Goal: Task Accomplishment & Management: Manage account settings

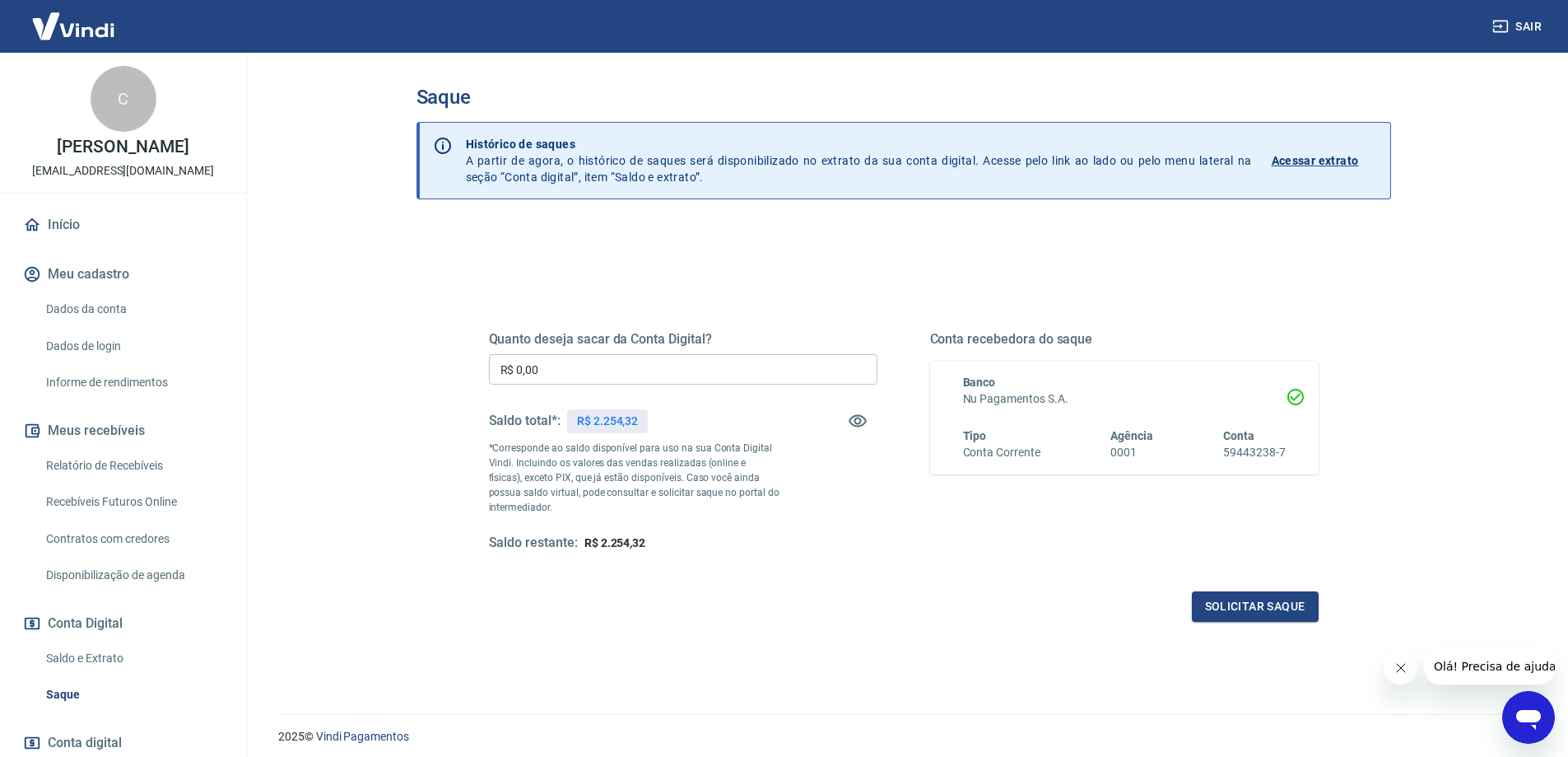
click at [702, 271] on div "Quanto deseja sacar da Conta Digital? R$ 0,00 ​ Saldo total*: R$ 2.254,32 *Corr…" at bounding box center [904, 450] width 869 height 383
click at [370, 281] on main "Saque Histórico de saques A partir de agora, o histórico de saques será disponi…" at bounding box center [903, 405] width 1330 height 704
click at [442, 234] on div "Quanto deseja sacar da Conta Digital? R$ 0,00 ​ Saldo total*: R$ 2.254,32 *Corr…" at bounding box center [904, 520] width 975 height 589
click at [671, 368] on input "R$ 0,00" at bounding box center [683, 369] width 389 height 31
type input "R$ 2.254,32"
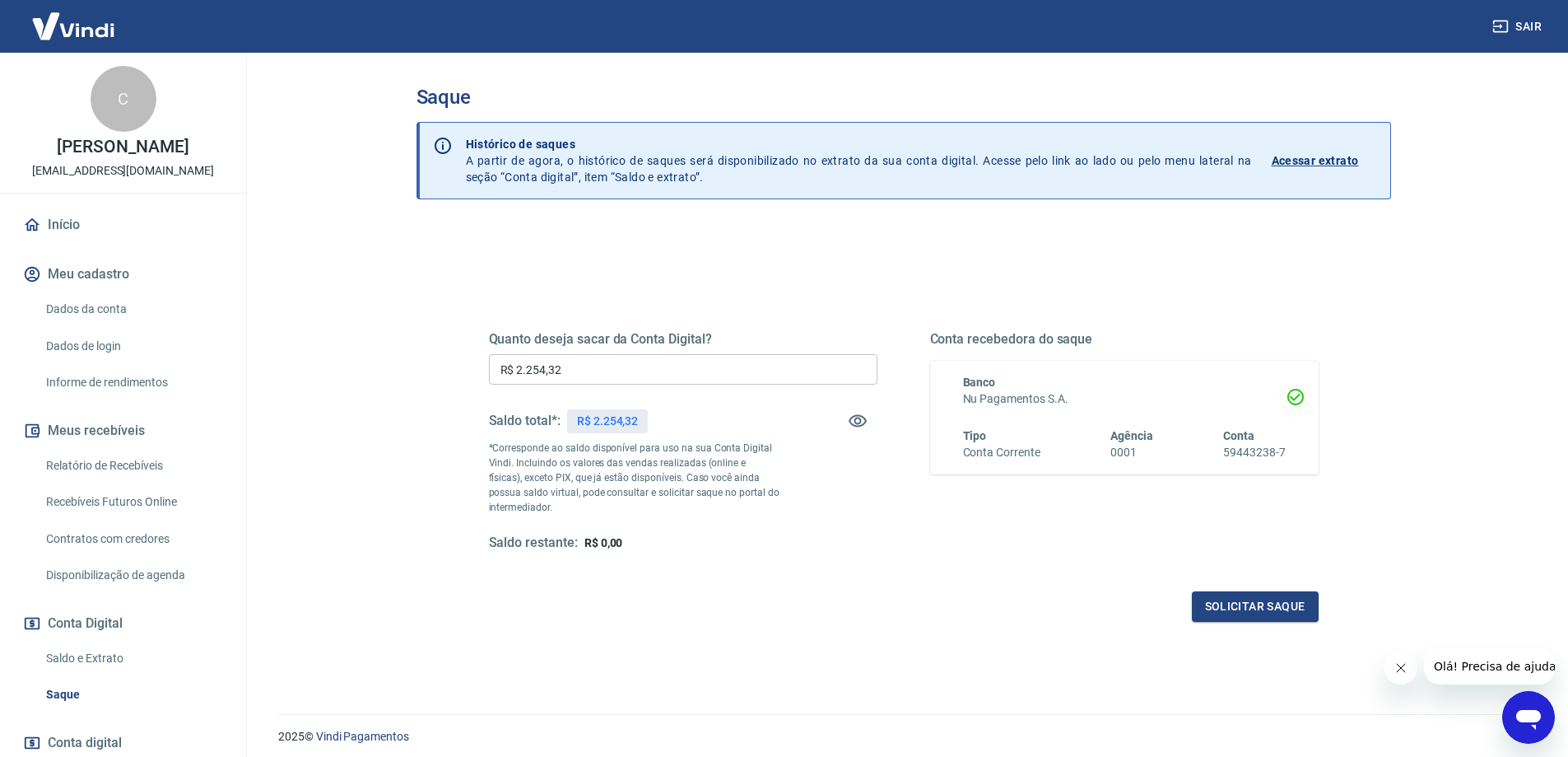
click at [924, 597] on div "Solicitar saque" at bounding box center [903, 606] width 830 height 31
click at [1253, 607] on button "Solicitar saque" at bounding box center [1255, 606] width 126 height 31
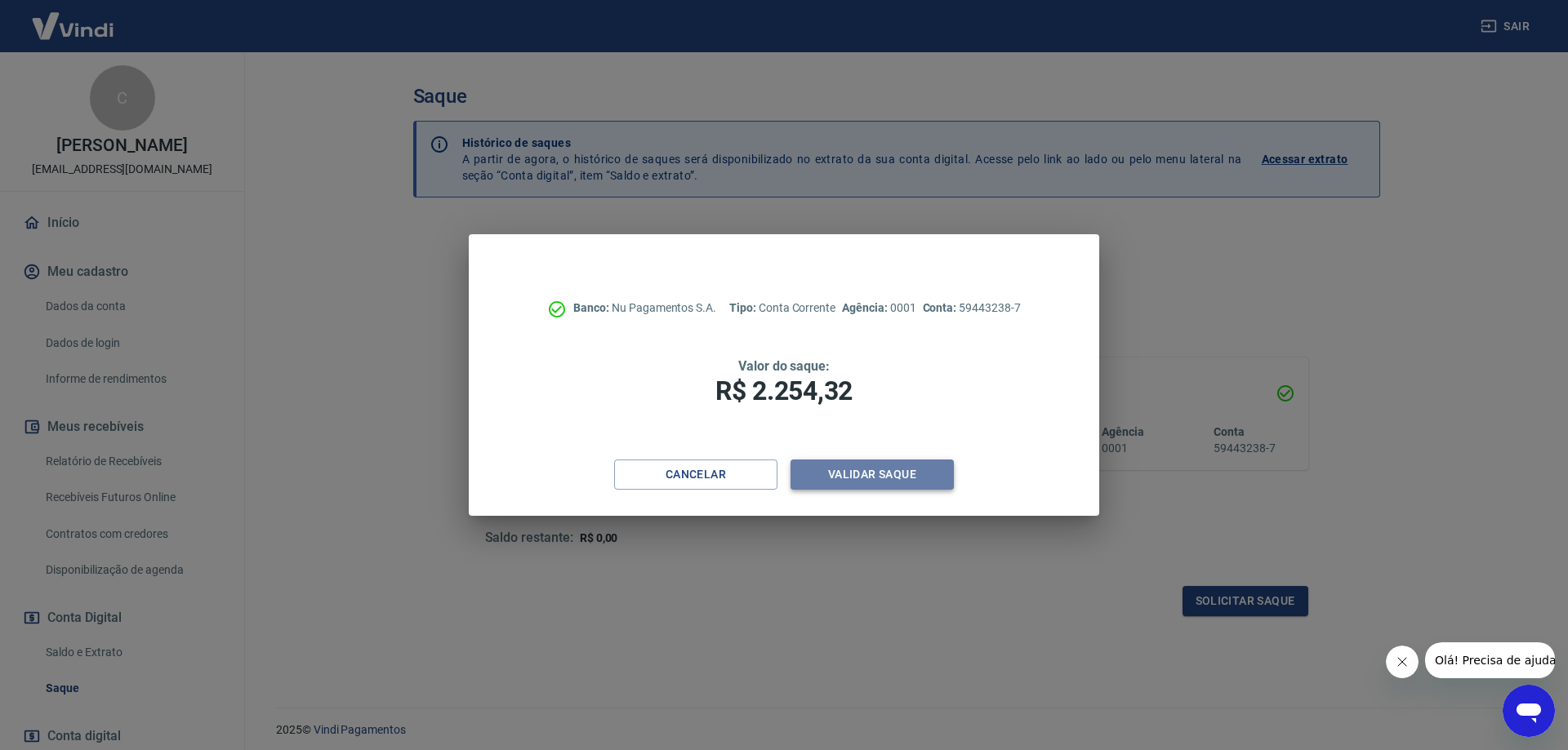
click at [877, 467] on button "Validar saque" at bounding box center [872, 474] width 164 height 30
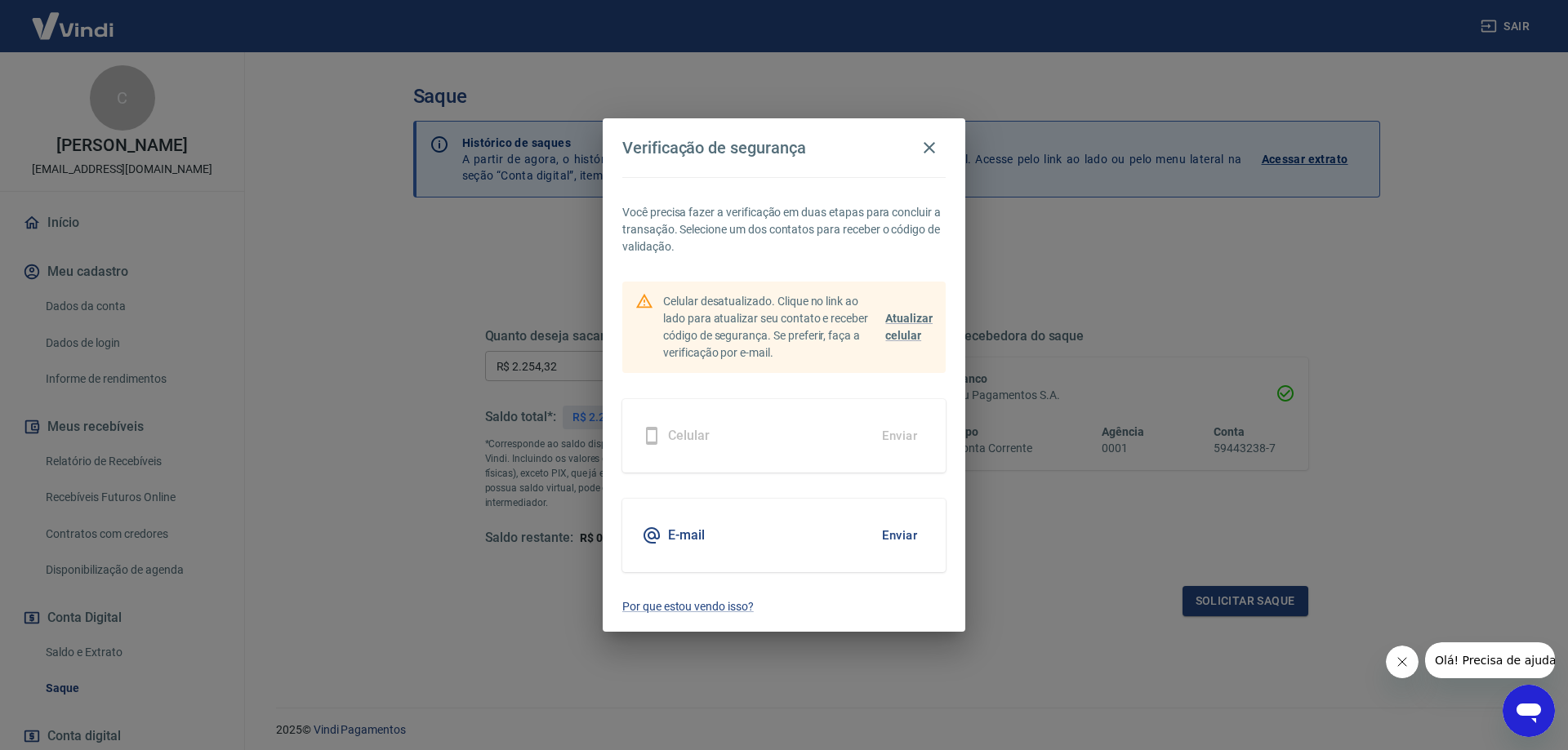
click at [898, 542] on button "Enviar" at bounding box center [898, 534] width 53 height 34
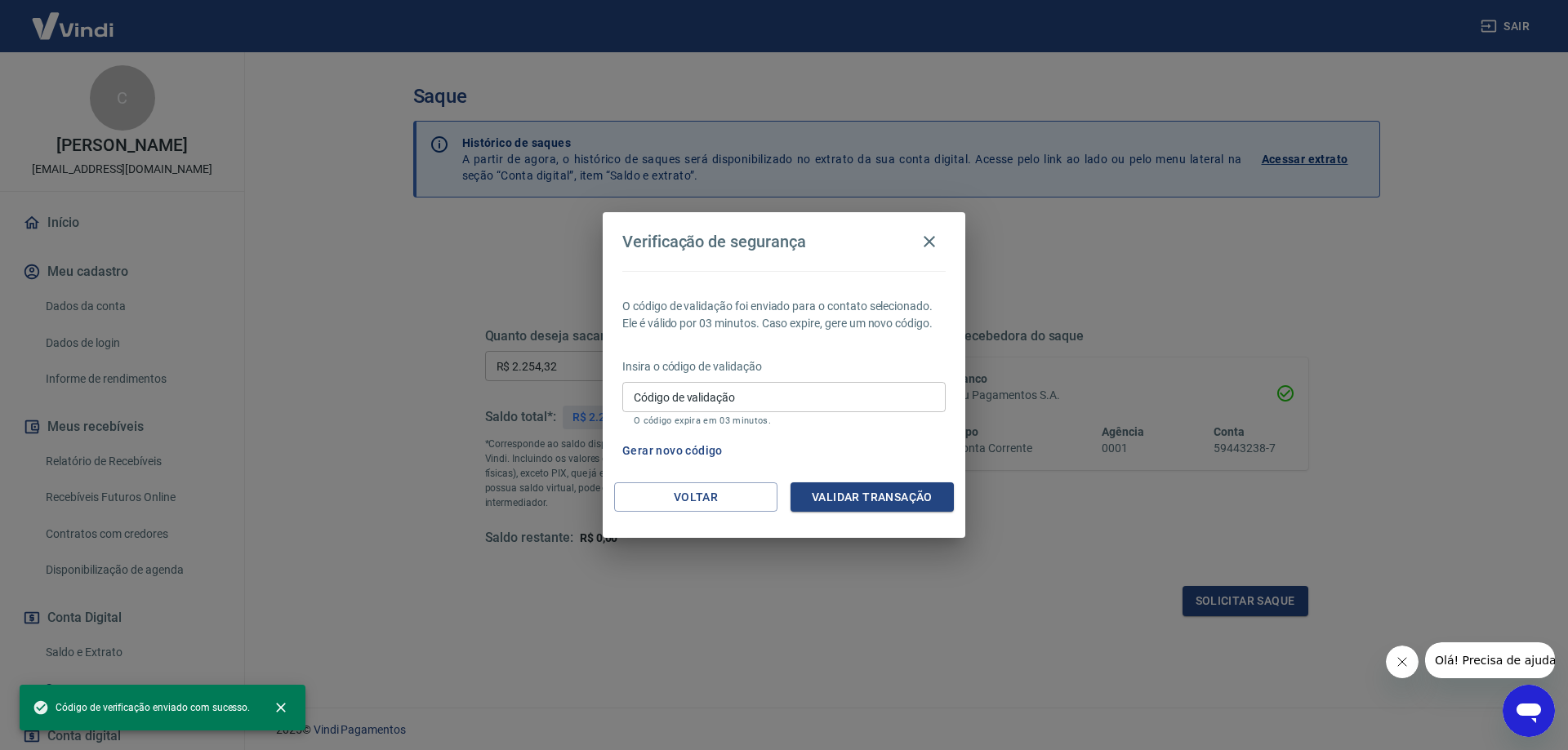
click at [382, 451] on div "Verificação de segurança O código de validação foi enviado para o contato selec…" at bounding box center [784, 375] width 1568 height 750
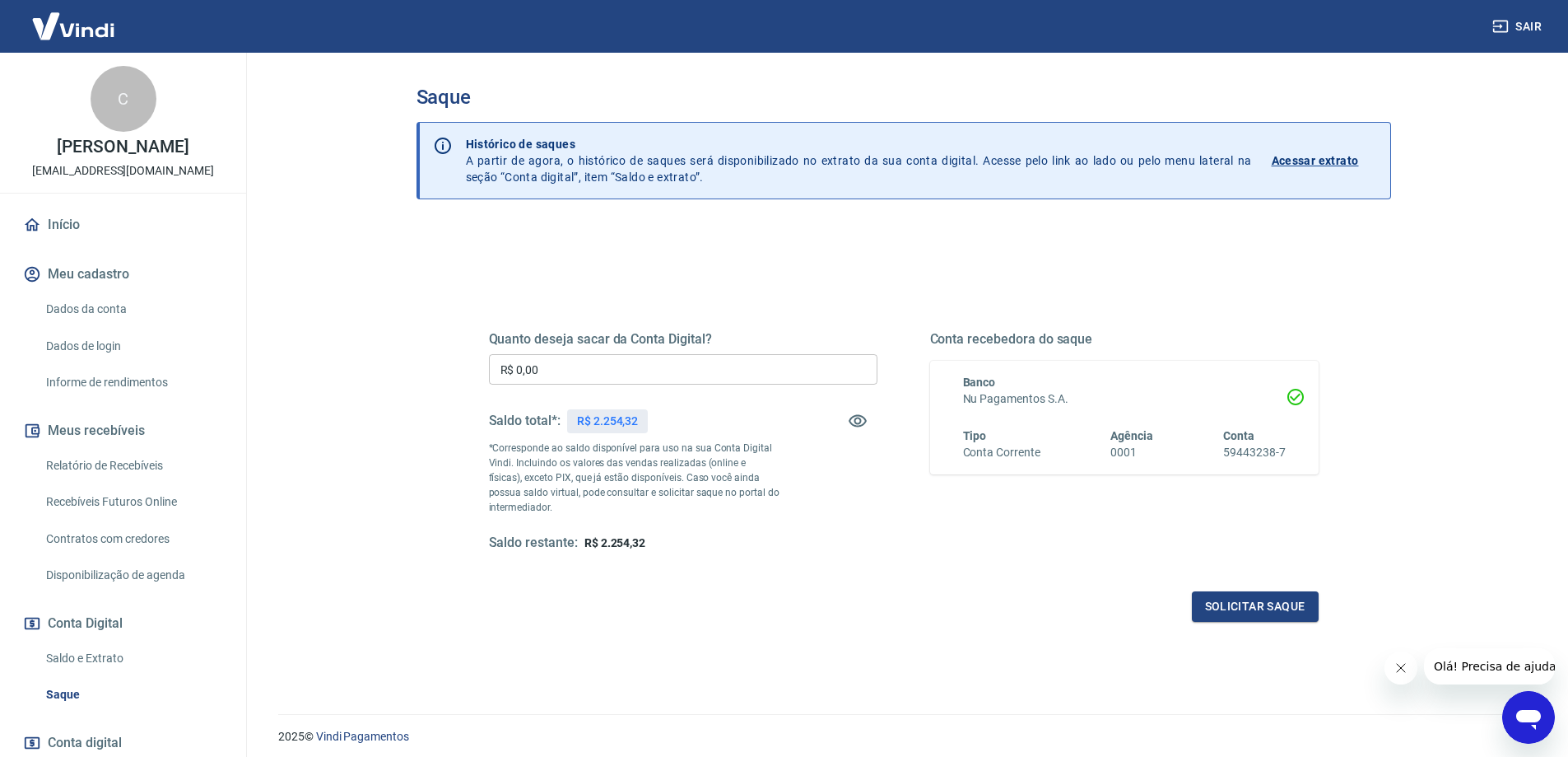
click at [668, 348] on div "Quanto deseja sacar da Conta Digital? R$ 0,00 ​ Saldo total*: R$ 2.254,32 *Corr…" at bounding box center [683, 441] width 389 height 220
click at [662, 357] on div "Quanto deseja sacar da Conta Digital? R$ 0,00 ​ Saldo total*: R$ 2.254,32 *Corr…" at bounding box center [683, 441] width 389 height 220
click at [661, 361] on input "R$ 0,00" at bounding box center [683, 369] width 389 height 31
type input "R$ 2.254,32"
click at [1270, 603] on button "Solicitar saque" at bounding box center [1255, 606] width 126 height 31
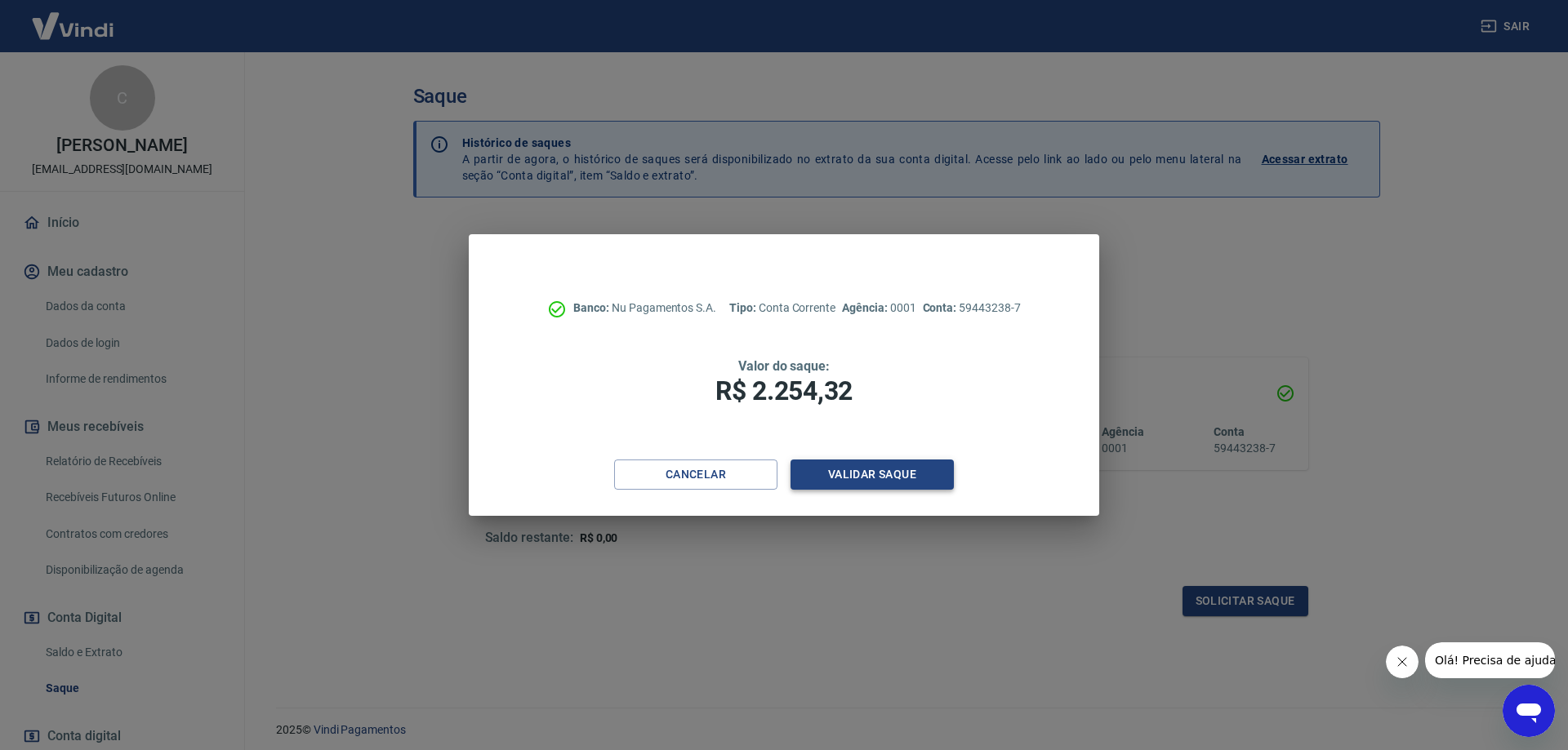
click at [918, 472] on button "Validar saque" at bounding box center [872, 474] width 164 height 30
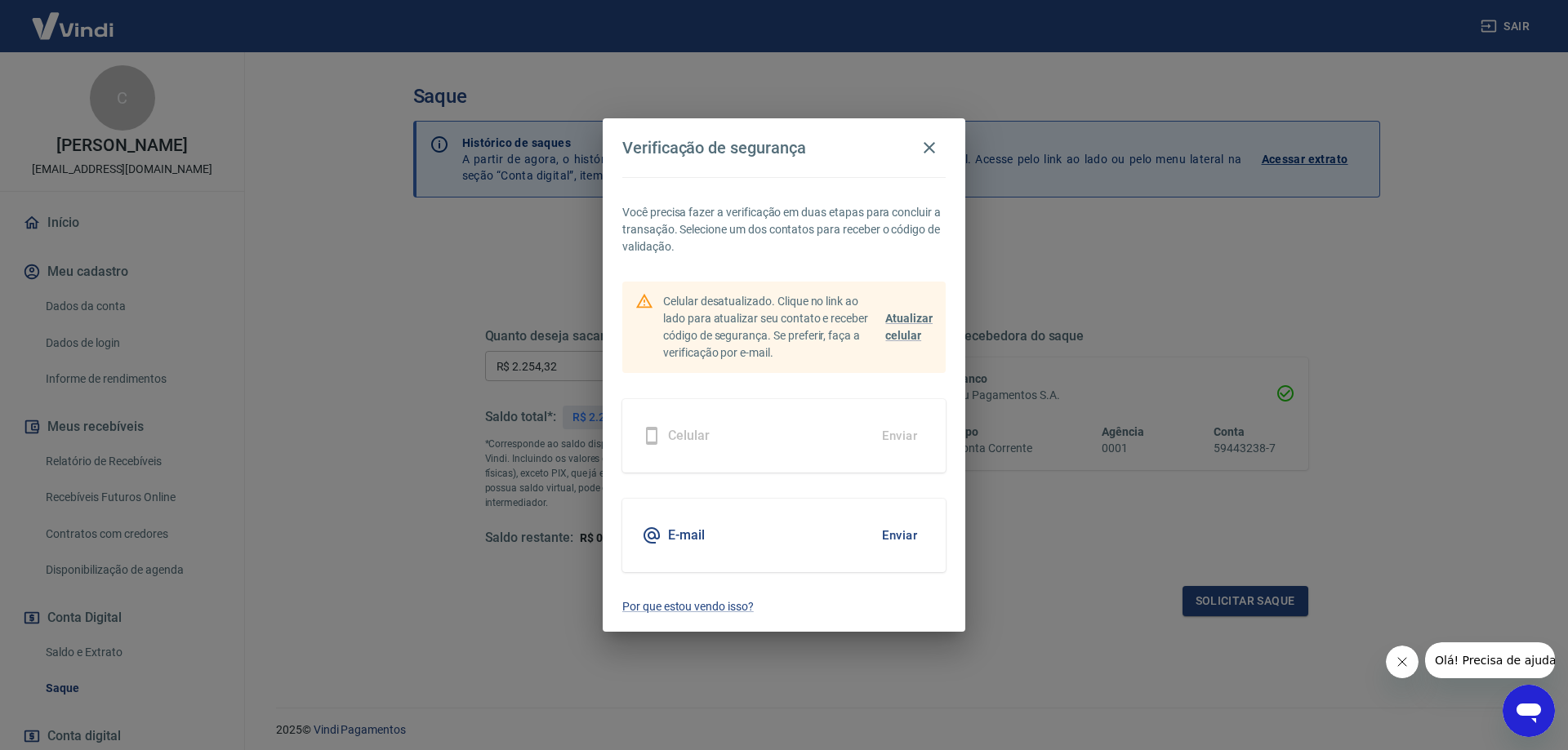
click at [888, 531] on button "Enviar" at bounding box center [898, 534] width 53 height 34
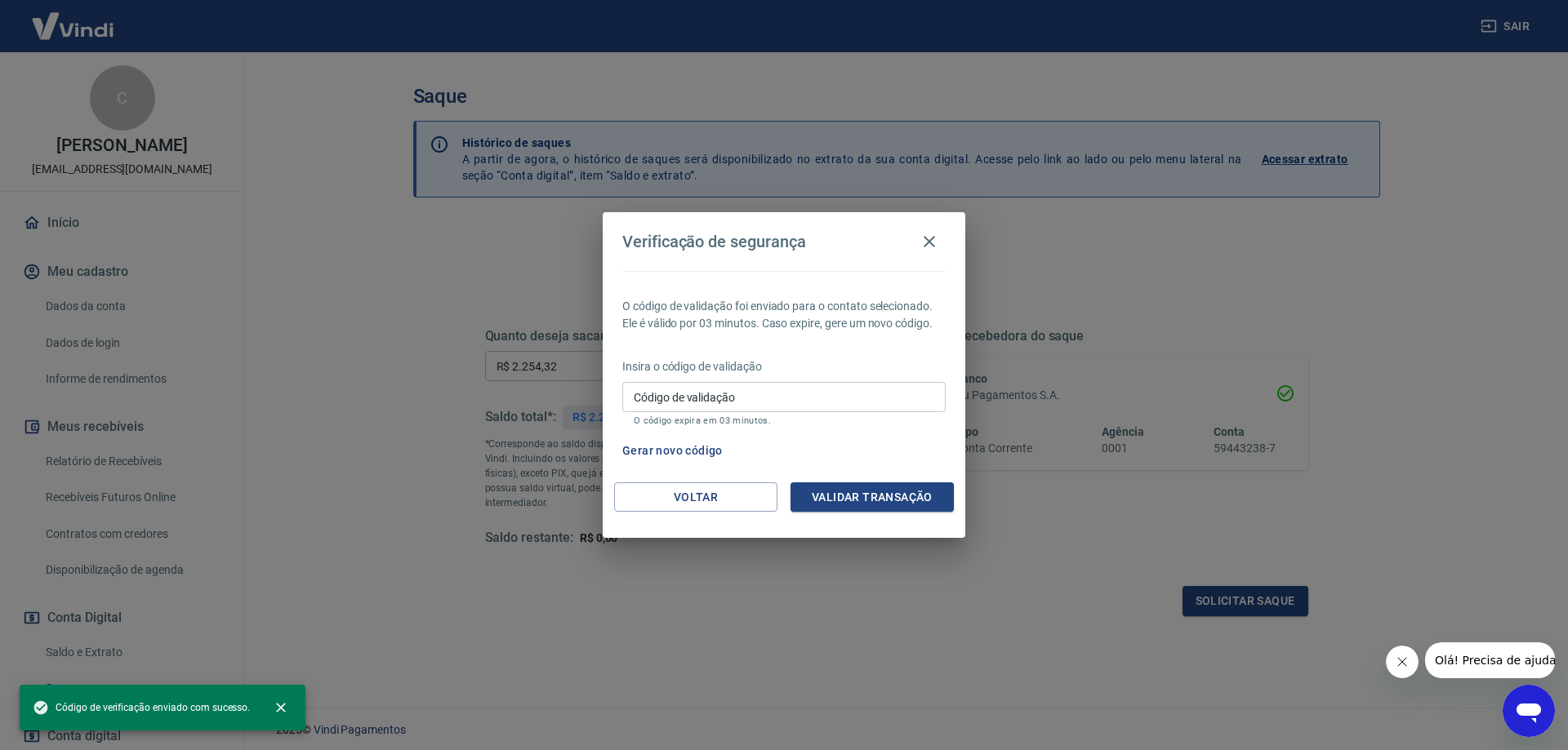
click at [802, 403] on input "Código de validação" at bounding box center [784, 397] width 323 height 30
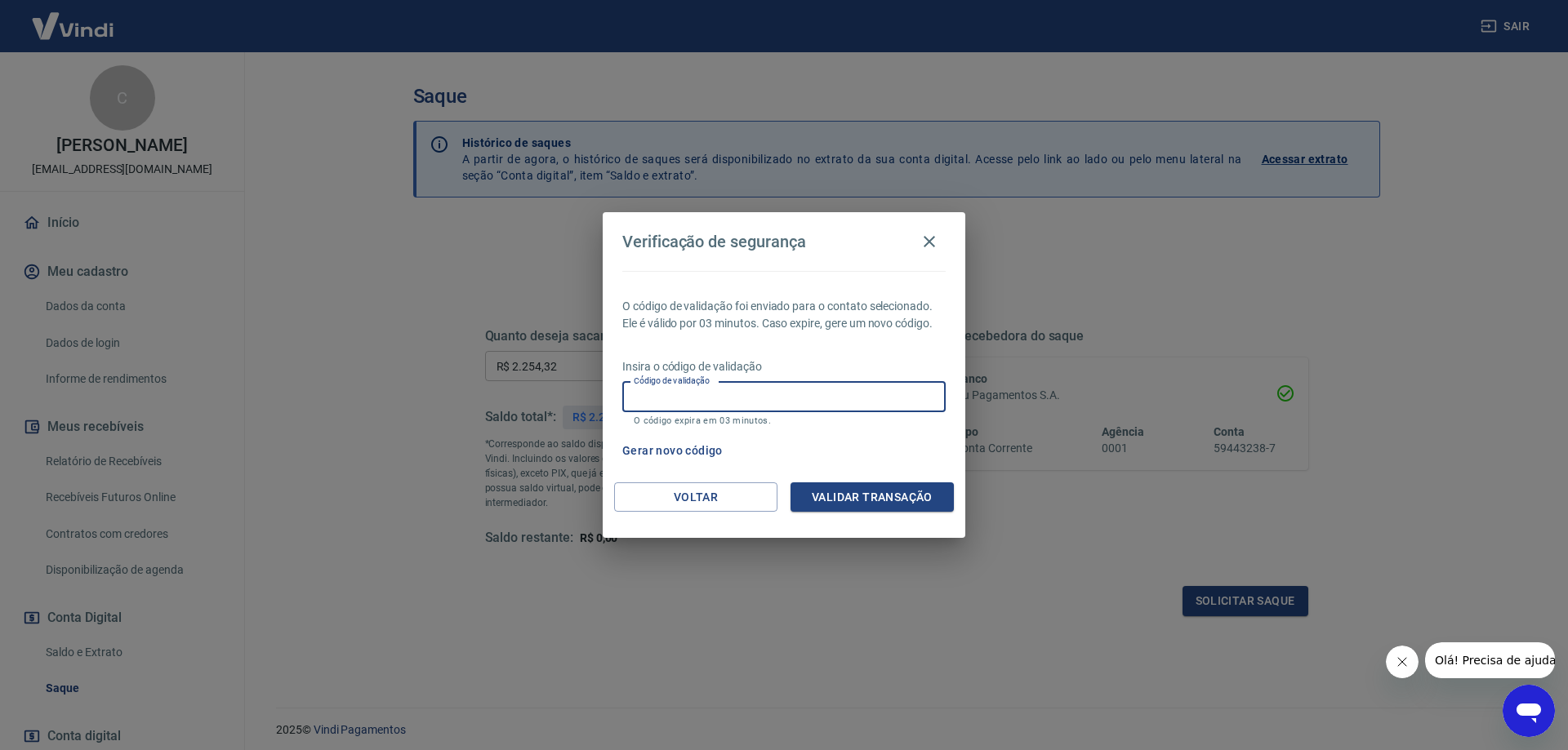
paste input "303585"
type input "303585"
click at [859, 485] on button "Validar transação" at bounding box center [872, 497] width 164 height 30
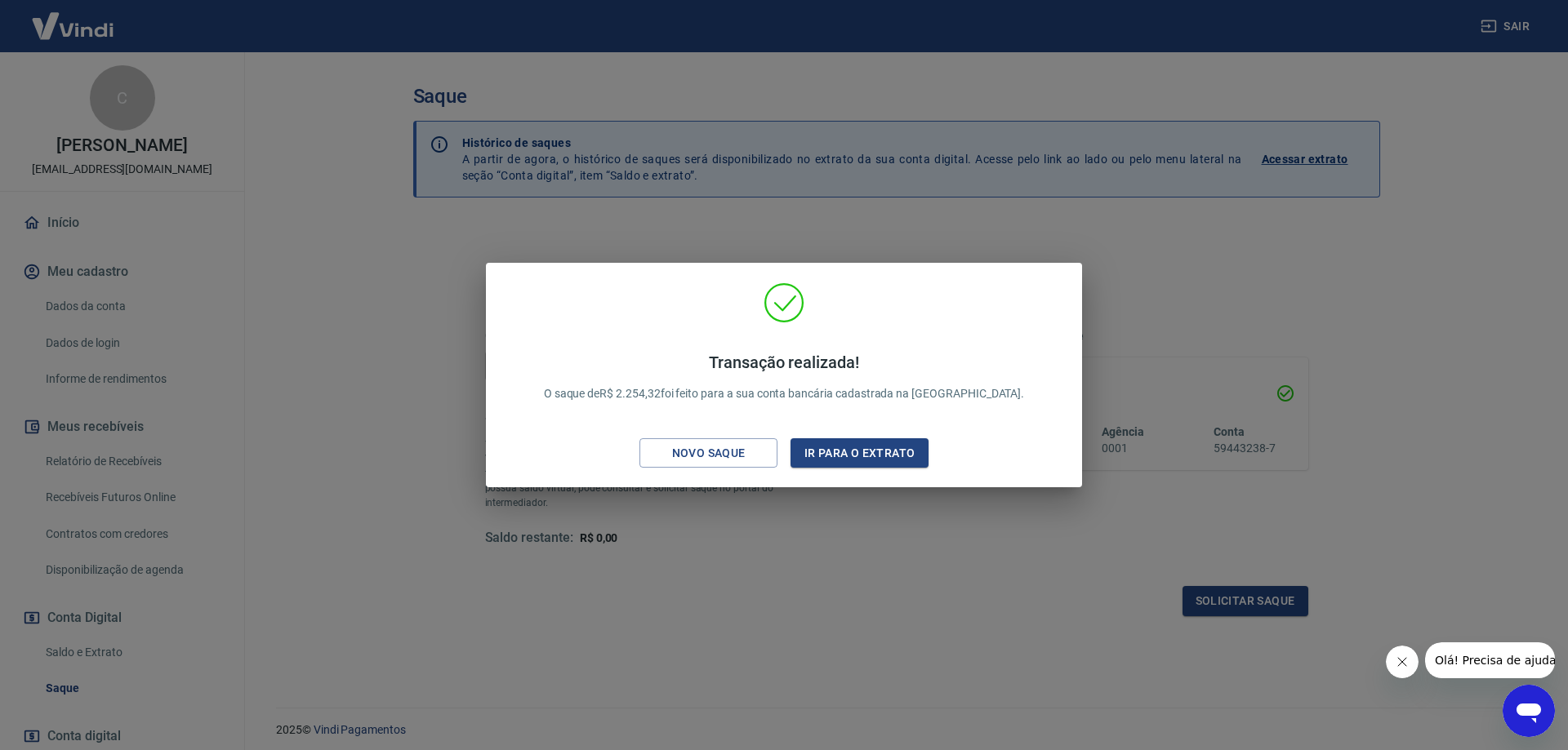
click at [925, 369] on h4 "Transação realizada!" at bounding box center [784, 362] width 481 height 20
click at [931, 359] on h4 "Transação realizada!" at bounding box center [784, 362] width 481 height 20
click at [931, 358] on h4 "Transação realizada!" at bounding box center [784, 362] width 481 height 20
click at [952, 389] on p "Transação realizada! O saque de R$ 2.254,32 foi feito para a sua conta bancária…" at bounding box center [784, 377] width 481 height 50
click at [699, 365] on h4 "Transação realizada!" at bounding box center [784, 362] width 481 height 20
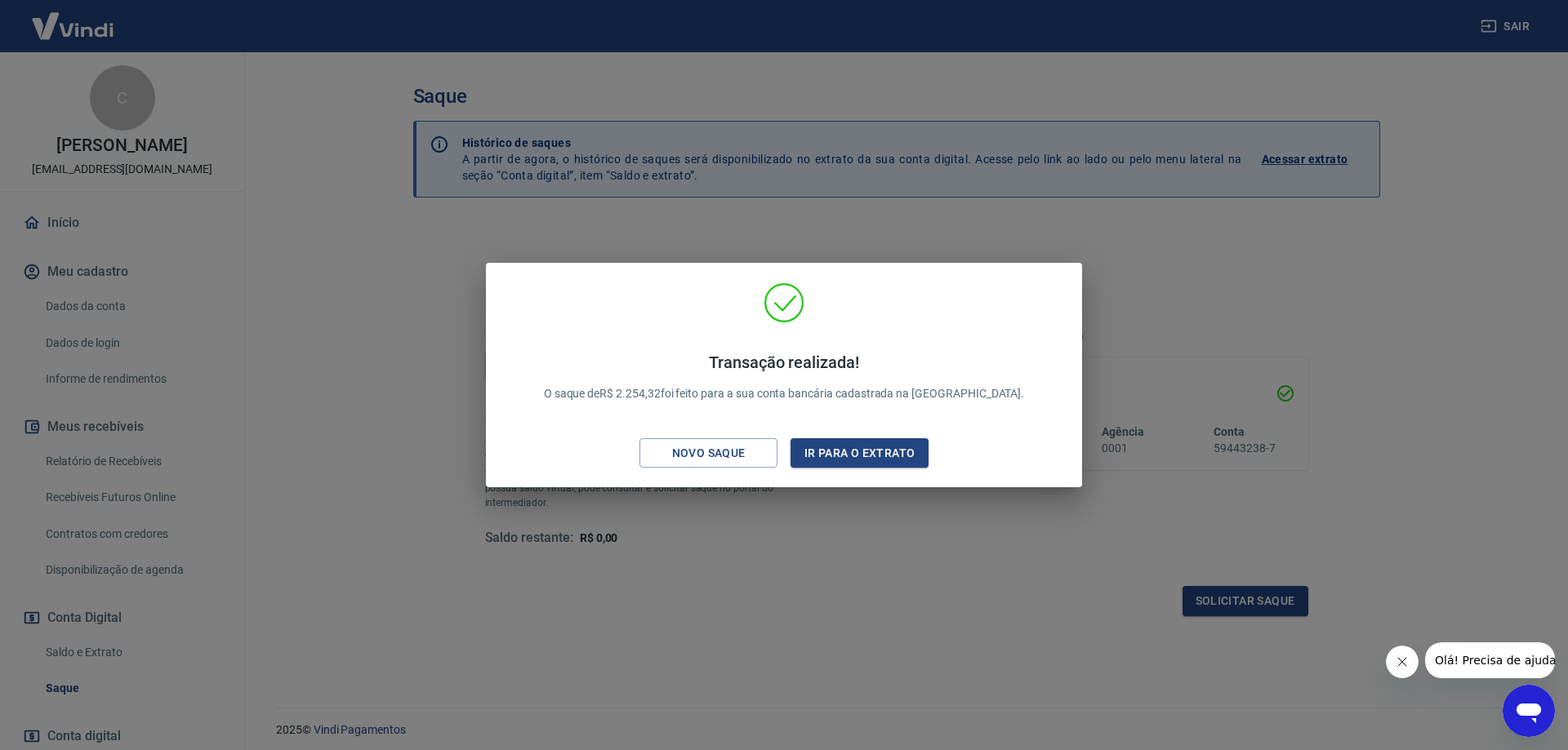
click at [706, 378] on p "Transação realizada! O saque de R$ 2.254,32 foi feito para a sua conta bancária…" at bounding box center [784, 377] width 481 height 50
click at [708, 393] on p "Transação realizada! O saque de R$ 2.254,32 foi feito para a sua conta bancária…" at bounding box center [784, 377] width 481 height 50
